Goal: Task Accomplishment & Management: Manage account settings

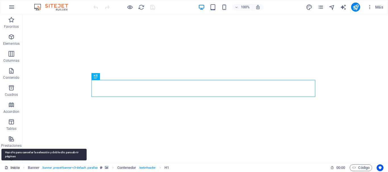
click at [12, 169] on link "Inicio" at bounding box center [12, 168] width 15 height 7
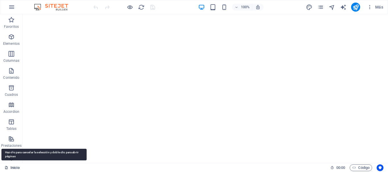
click at [12, 169] on link "Inicio" at bounding box center [12, 168] width 15 height 7
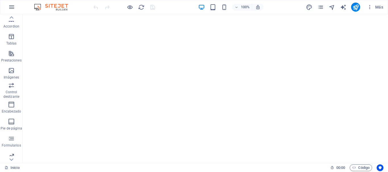
scroll to position [106, 0]
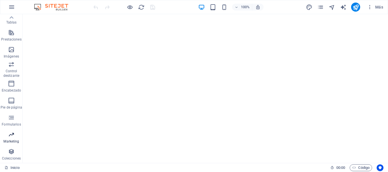
click at [7, 137] on span "Marketing" at bounding box center [11, 138] width 23 height 14
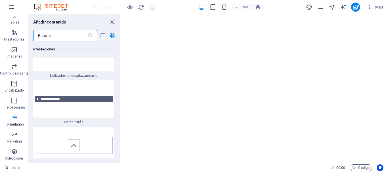
scroll to position [8578, 0]
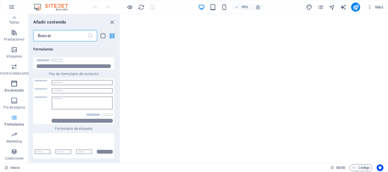
click at [14, 87] on icon "button" at bounding box center [14, 83] width 7 height 7
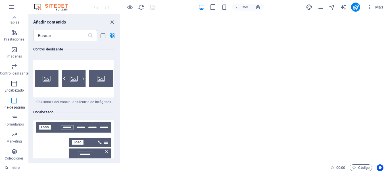
scroll to position [6799, 0]
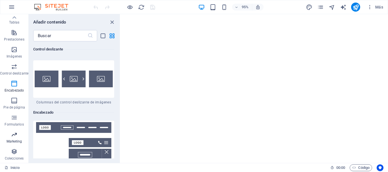
click at [12, 136] on icon "button" at bounding box center [14, 134] width 7 height 7
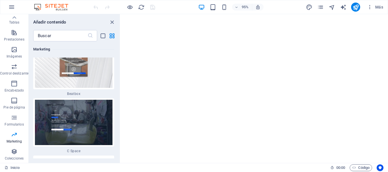
scroll to position [10309, 0]
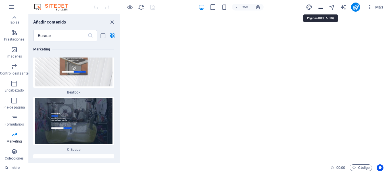
click at [321, 8] on icon "pages" at bounding box center [320, 7] width 7 height 7
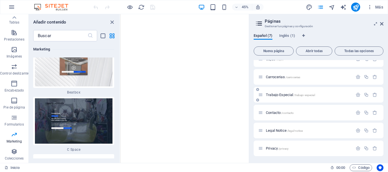
scroll to position [0, 0]
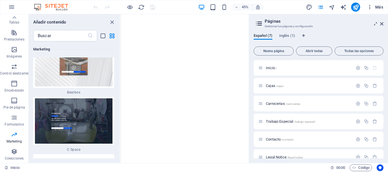
click at [377, 6] on span "Más" at bounding box center [375, 7] width 16 height 6
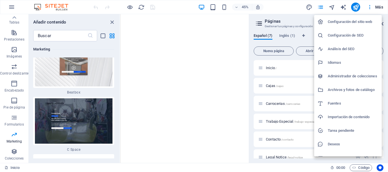
click at [346, 22] on h6 "Configuración del sitio web" at bounding box center [352, 21] width 51 height 7
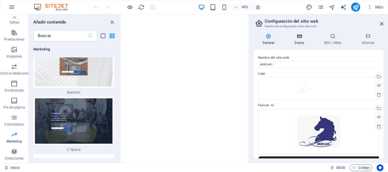
click at [299, 37] on icon at bounding box center [298, 36] width 27 height 6
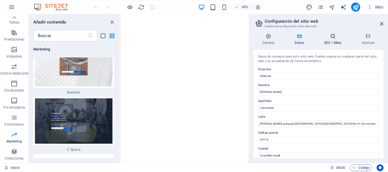
click at [329, 41] on h4 "SEO / Meta" at bounding box center [333, 39] width 37 height 12
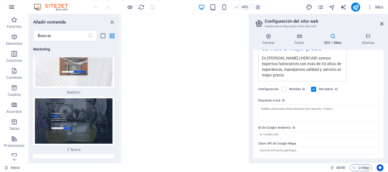
click at [11, 7] on icon "button" at bounding box center [11, 7] width 7 height 7
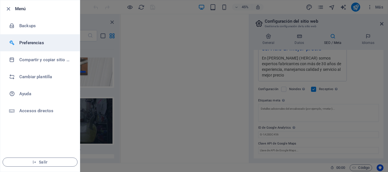
click at [27, 42] on h6 "Preferencias" at bounding box center [45, 42] width 52 height 7
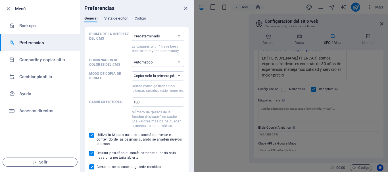
click at [114, 19] on span "Vista de editor" at bounding box center [116, 19] width 24 height 8
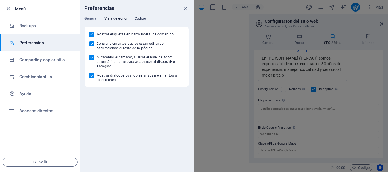
click at [144, 18] on span "Código" at bounding box center [139, 19] width 11 height 8
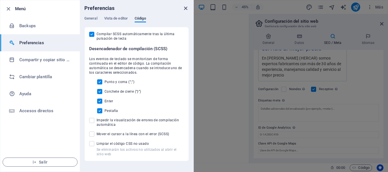
click at [185, 9] on icon "close" at bounding box center [185, 8] width 7 height 7
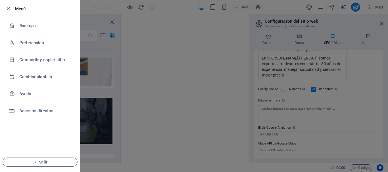
click at [7, 9] on icon "button" at bounding box center [8, 9] width 7 height 7
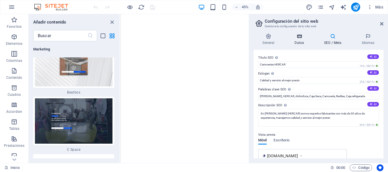
click at [299, 38] on icon at bounding box center [298, 36] width 27 height 6
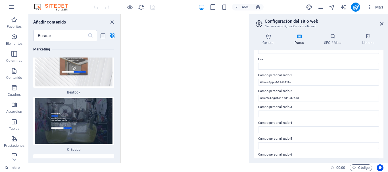
scroll to position [164, 0]
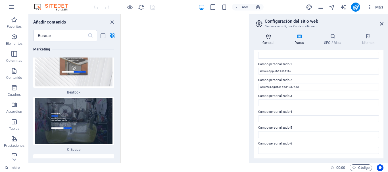
click at [264, 43] on h4 "General" at bounding box center [269, 39] width 32 height 12
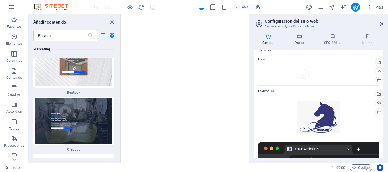
scroll to position [0, 0]
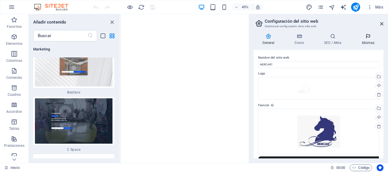
click at [366, 39] on h4 "Idiomas" at bounding box center [367, 39] width 31 height 12
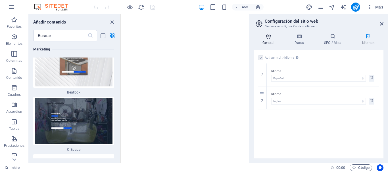
click at [266, 40] on h4 "General" at bounding box center [269, 39] width 32 height 12
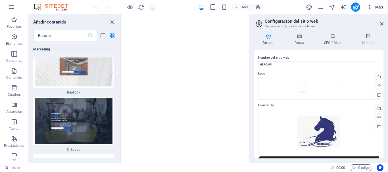
click at [378, 6] on span "Más" at bounding box center [375, 7] width 16 height 6
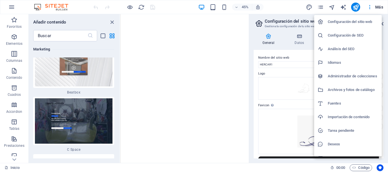
scroll to position [8, 0]
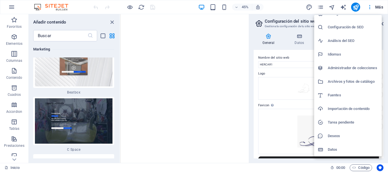
click at [292, 40] on div at bounding box center [194, 86] width 388 height 172
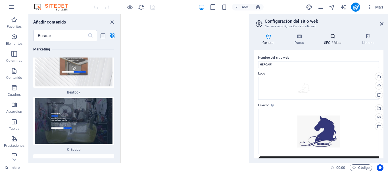
click at [328, 38] on icon at bounding box center [332, 36] width 35 height 6
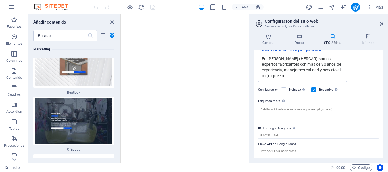
scroll to position [125, 0]
click at [382, 25] on icon at bounding box center [381, 24] width 3 height 5
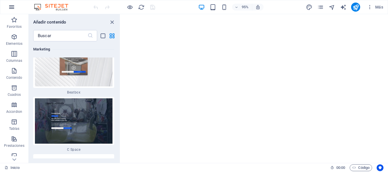
click at [9, 8] on icon "button" at bounding box center [11, 7] width 7 height 7
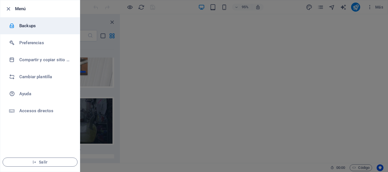
click at [31, 26] on h6 "Backups" at bounding box center [45, 25] width 52 height 7
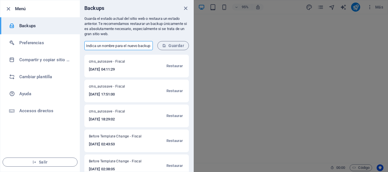
click at [115, 47] on input "text" at bounding box center [118, 45] width 68 height 9
type input "Hercar31025"
click at [173, 47] on span "Guardar" at bounding box center [173, 45] width 22 height 5
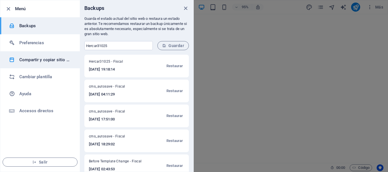
click at [56, 59] on h6 "Compartir y copiar sitio web" at bounding box center [45, 59] width 52 height 7
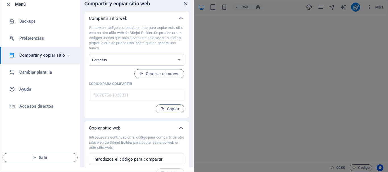
scroll to position [0, 0]
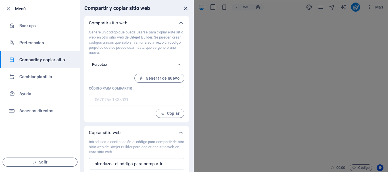
click at [184, 8] on icon "close" at bounding box center [185, 8] width 7 height 7
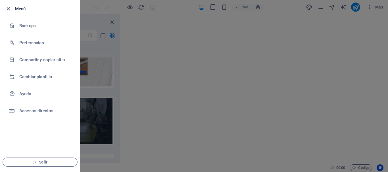
click at [7, 9] on icon "button" at bounding box center [8, 9] width 7 height 7
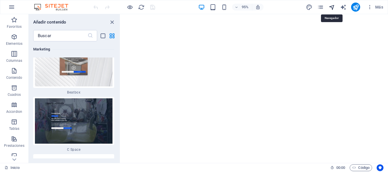
click at [331, 8] on icon "navigator" at bounding box center [331, 7] width 7 height 7
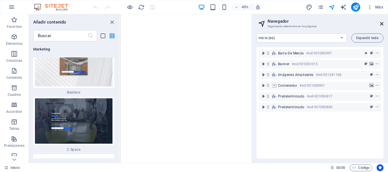
click at [382, 24] on icon at bounding box center [381, 24] width 3 height 5
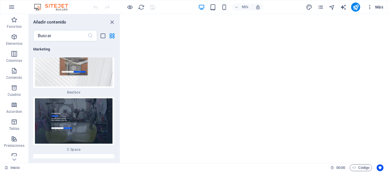
click at [369, 8] on icon "button" at bounding box center [370, 7] width 6 height 6
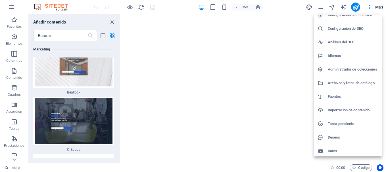
scroll to position [8, 0]
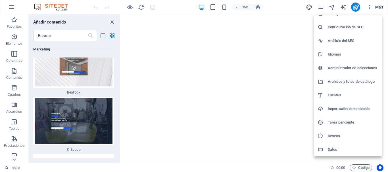
click at [334, 150] on h6 "Datos" at bounding box center [352, 149] width 51 height 7
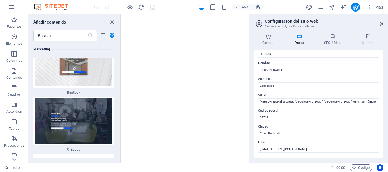
scroll to position [0, 0]
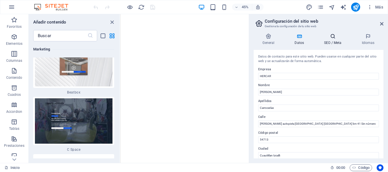
click at [327, 43] on h4 "SEO / Meta" at bounding box center [333, 39] width 37 height 12
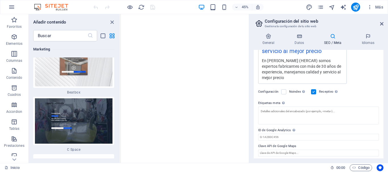
scroll to position [125, 0]
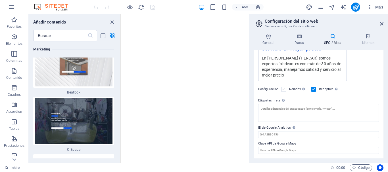
click at [283, 88] on label at bounding box center [283, 89] width 5 height 5
click at [0, 0] on input "Noindex Indica a los buscadores que no incluyan este sitio web en los resultado…" at bounding box center [0, 0] width 0 height 0
click at [285, 89] on label at bounding box center [283, 89] width 5 height 5
click at [0, 0] on input "Noindex Indica a los buscadores que no incluyan este sitio web en los resultado…" at bounding box center [0, 0] width 0 height 0
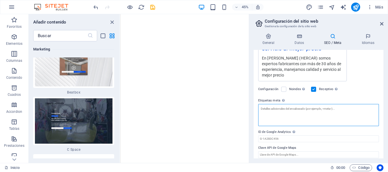
click at [287, 113] on textarea "Etiquetas meta Introduce aquí el código HTML que se incluirá en las etiquetas d…" at bounding box center [318, 115] width 121 height 22
drag, startPoint x: 260, startPoint y: 109, endPoint x: 336, endPoint y: 108, distance: 75.5
click at [336, 108] on textarea "Etiquetas meta Introduce aquí el código HTML que se incluirá en las etiquetas d…" at bounding box center [318, 115] width 121 height 22
paste textarea "<!-- Google Tag Manager --> <script>(function(w,d,s,l,i){w[l]=w[l]||[];w[l].pus…"
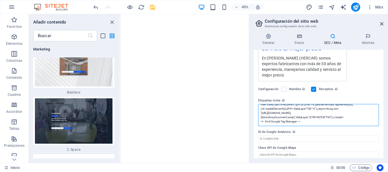
scroll to position [0, 0]
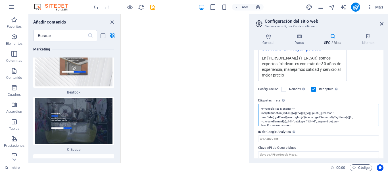
type textarea "<!-- Google Tag Manager --> <script>(function(w,d,s,l,i){w[l]=w[l]||[];w[l].pus…"
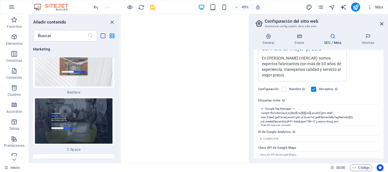
click at [380, 125] on div "Título SEO El título de tu sitio web. Elige algo que destaque en los resultados…" at bounding box center [318, 104] width 130 height 109
click at [362, 167] on span "Código" at bounding box center [360, 168] width 17 height 7
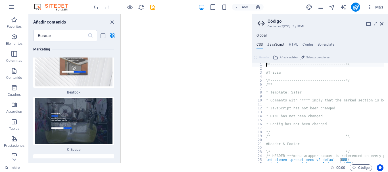
click at [273, 46] on h4 "JavaScript" at bounding box center [275, 46] width 17 height 6
type textarea "/* JS for preset "Menu V2" */"
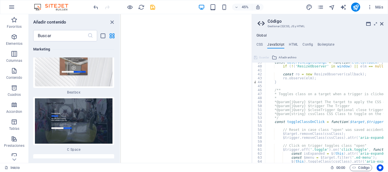
scroll to position [170, 0]
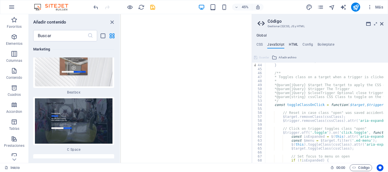
click at [292, 44] on h4 "HTML" at bounding box center [293, 46] width 9 height 6
type textarea "<a href="#main-content" class="wv-link-content button">Skip to main content</a>"
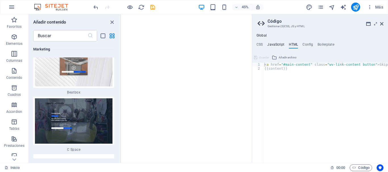
click at [274, 43] on h4 "JavaScript" at bounding box center [275, 46] width 17 height 6
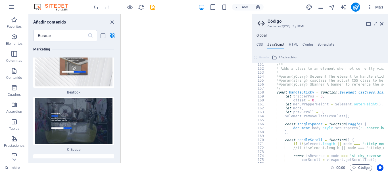
scroll to position [596, 0]
click at [306, 43] on h4 "Config" at bounding box center [307, 46] width 10 height 6
type textarea "$color-background: #ffffff;"
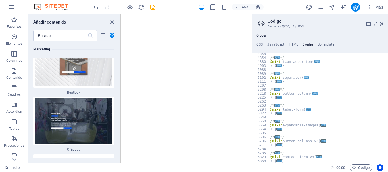
scroll to position [375, 0]
click at [325, 45] on h4 "Boilerplate" at bounding box center [325, 46] width 17 height 6
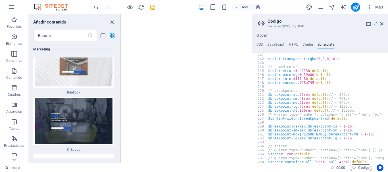
scroll to position [565, 0]
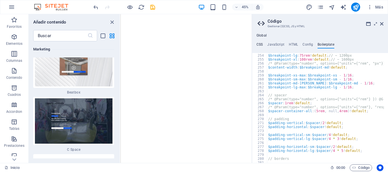
click at [257, 45] on h4 "CSS" at bounding box center [259, 46] width 6 height 6
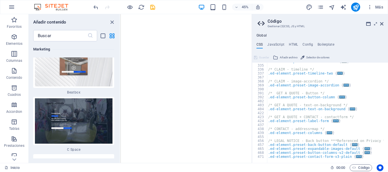
scroll to position [436, 0]
click at [281, 117] on div ".ed-element.preset-icon-accordion { ... } /* CLAIM - timeline */ .ed-element.pr…" at bounding box center [358, 112] width 182 height 104
click at [291, 121] on div ".ed-element.preset-icon-accordion { ... } /* CLAIM - timeline */ .ed-element.pr…" at bounding box center [358, 112] width 182 height 104
type textarea ".ed-element.preset-label-form {"
click at [271, 124] on div ".ed-element.preset-icon-accordion { ... } /* CLAIM - timeline */ .ed-element.pr…" at bounding box center [358, 112] width 182 height 104
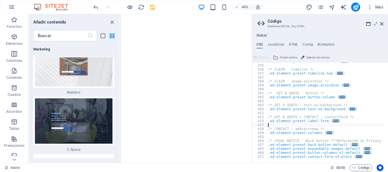
click at [279, 124] on div ".ed-element.preset-icon-accordion { ... } /* CLAIM - timeline */ .ed-element.pr…" at bounding box center [358, 112] width 182 height 104
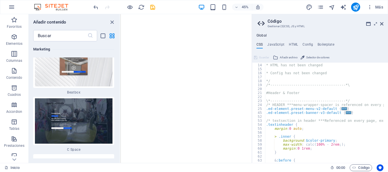
scroll to position [51, 0]
click at [268, 88] on div "* HTML has not been changed * Config has not been changed */ /*----------------…" at bounding box center [356, 111] width 182 height 104
paste textarea "<!-- End Google Tag Manager -->"
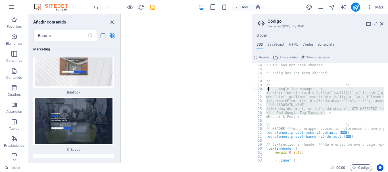
drag, startPoint x: 326, startPoint y: 113, endPoint x: 268, endPoint y: 90, distance: 62.7
click at [268, 90] on div "* HTML has not been changed * Config has not been changed */ /*----------------…" at bounding box center [356, 111] width 182 height 104
type textarea "<"
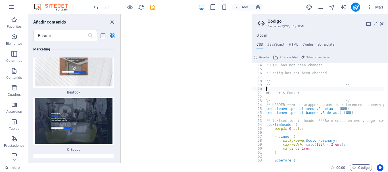
click at [346, 100] on div "* HTML has not been changed * Config has not been changed */ /*----------------…" at bounding box center [356, 111] width 182 height 104
type textarea "\*------------------------------------*/"
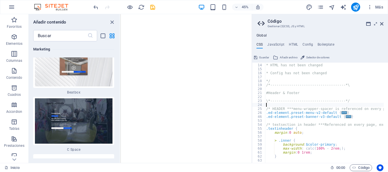
paste textarea "<!-- End Google Tag Manager -->"
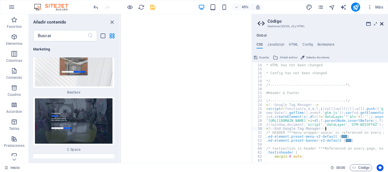
type textarea "<!-- End Google Tag Manager -->"
click at [381, 24] on icon at bounding box center [381, 24] width 3 height 5
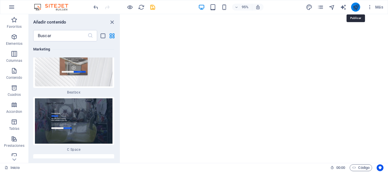
click at [355, 7] on icon "publish" at bounding box center [355, 7] width 7 height 7
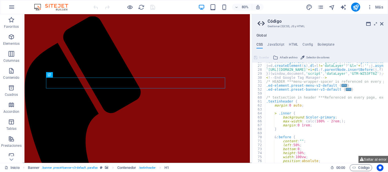
scroll to position [85, 0]
